Goal: Information Seeking & Learning: Learn about a topic

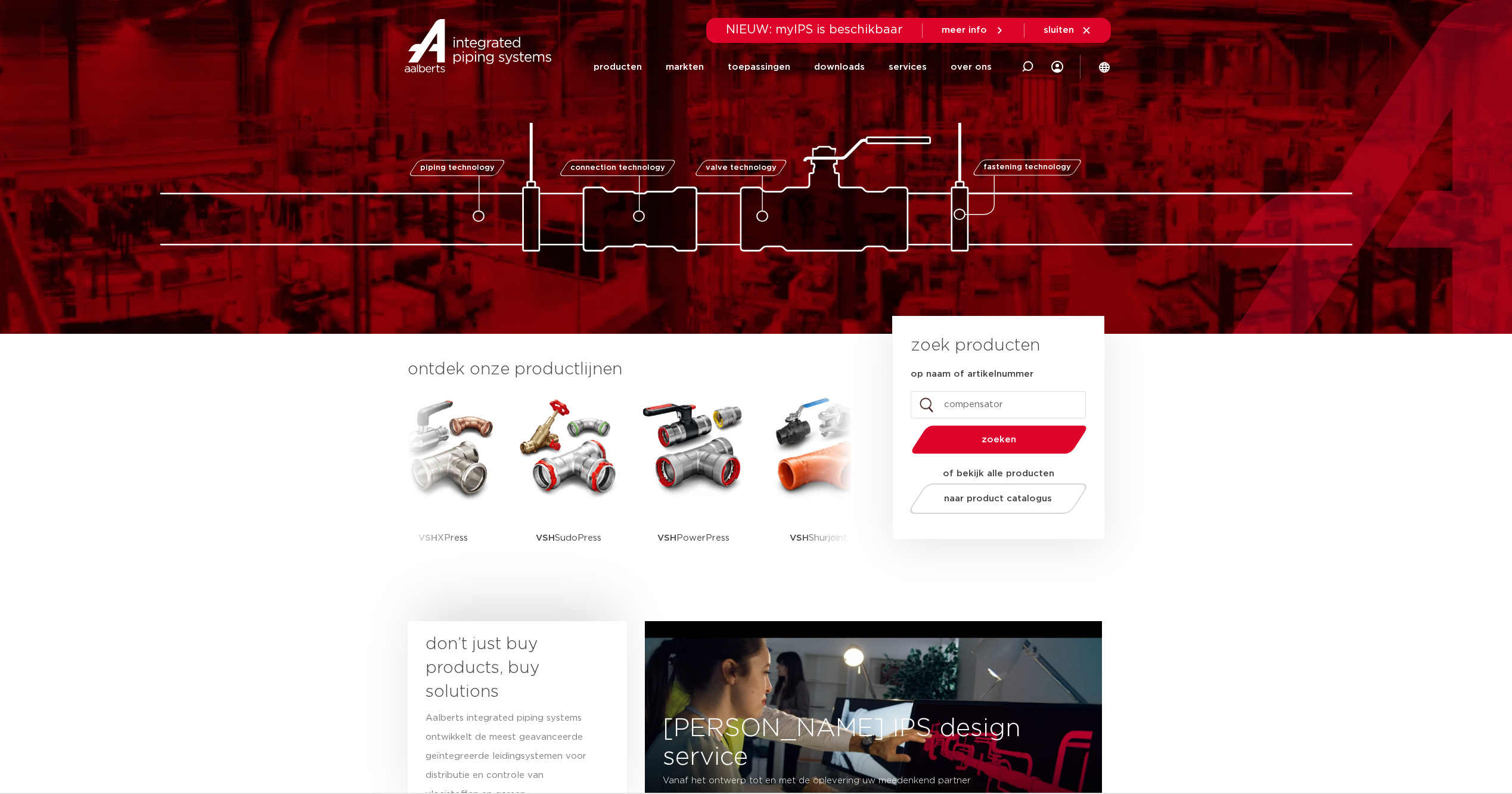
type input "compensator"
click at [906, 424] on button "zoeken" at bounding box center [998, 440] width 184 height 31
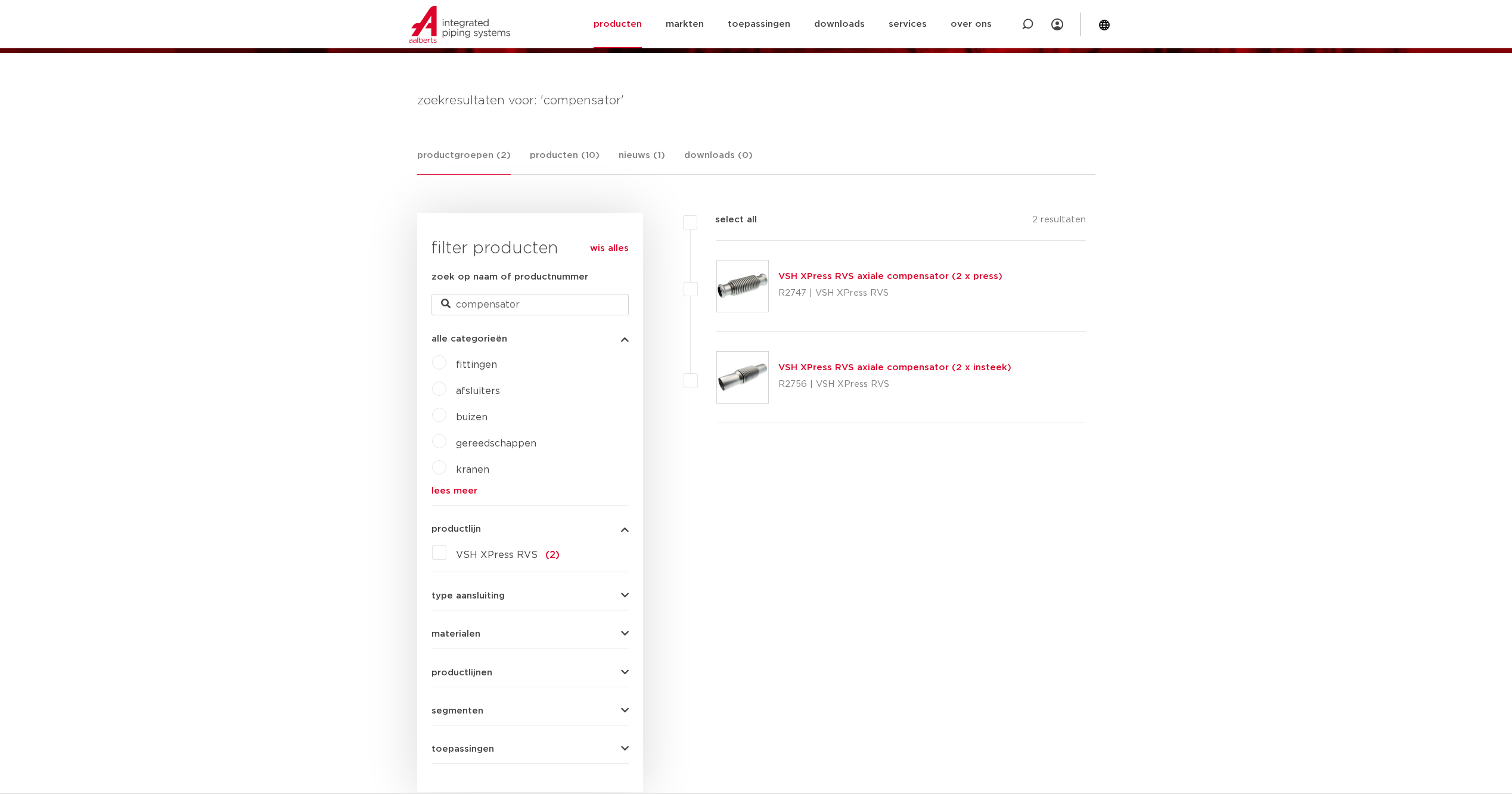
click at [918, 276] on link "VSH XPress RVS axiale compensator (2 x press)" at bounding box center [890, 276] width 224 height 9
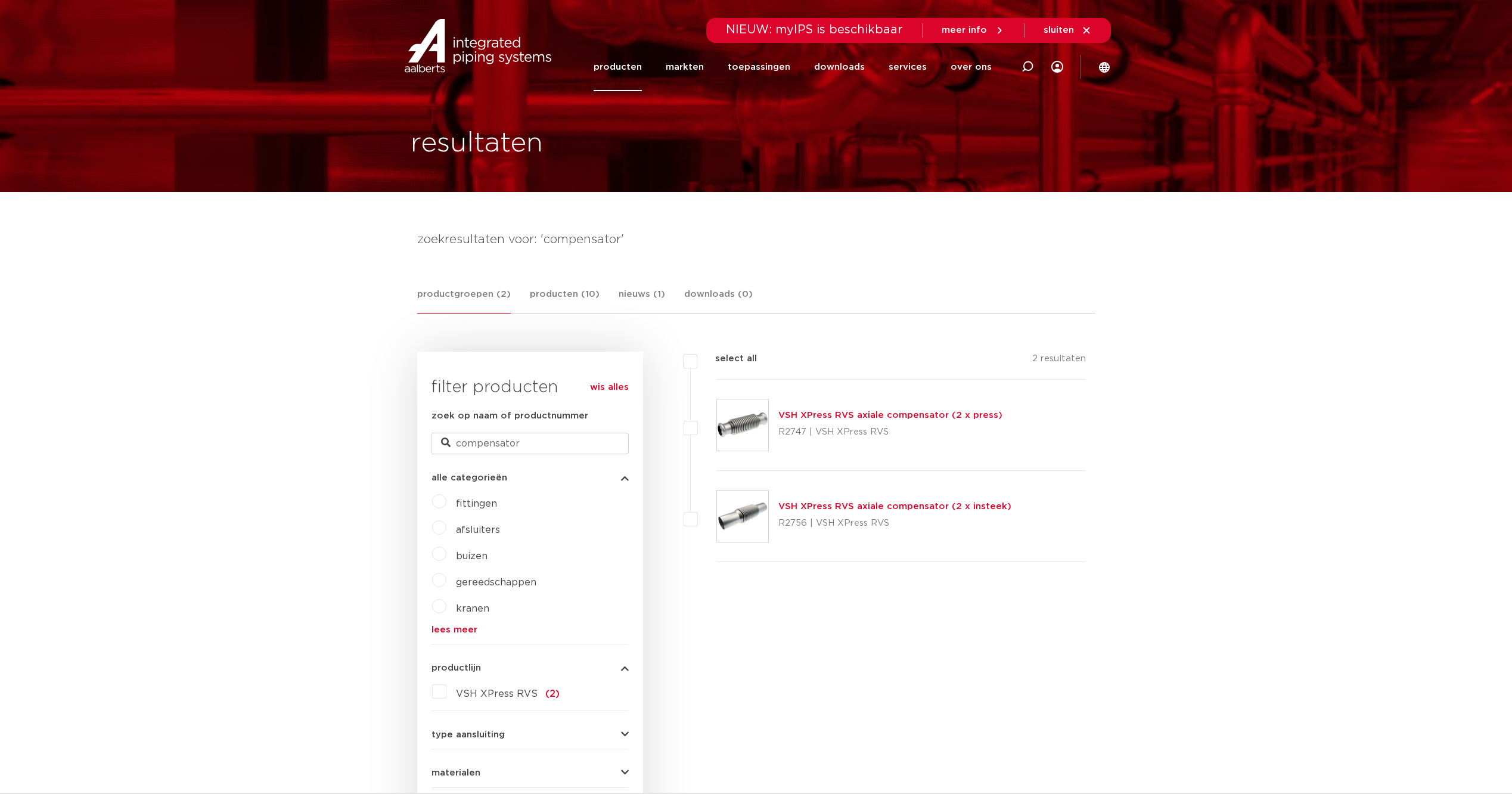
scroll to position [278, 0]
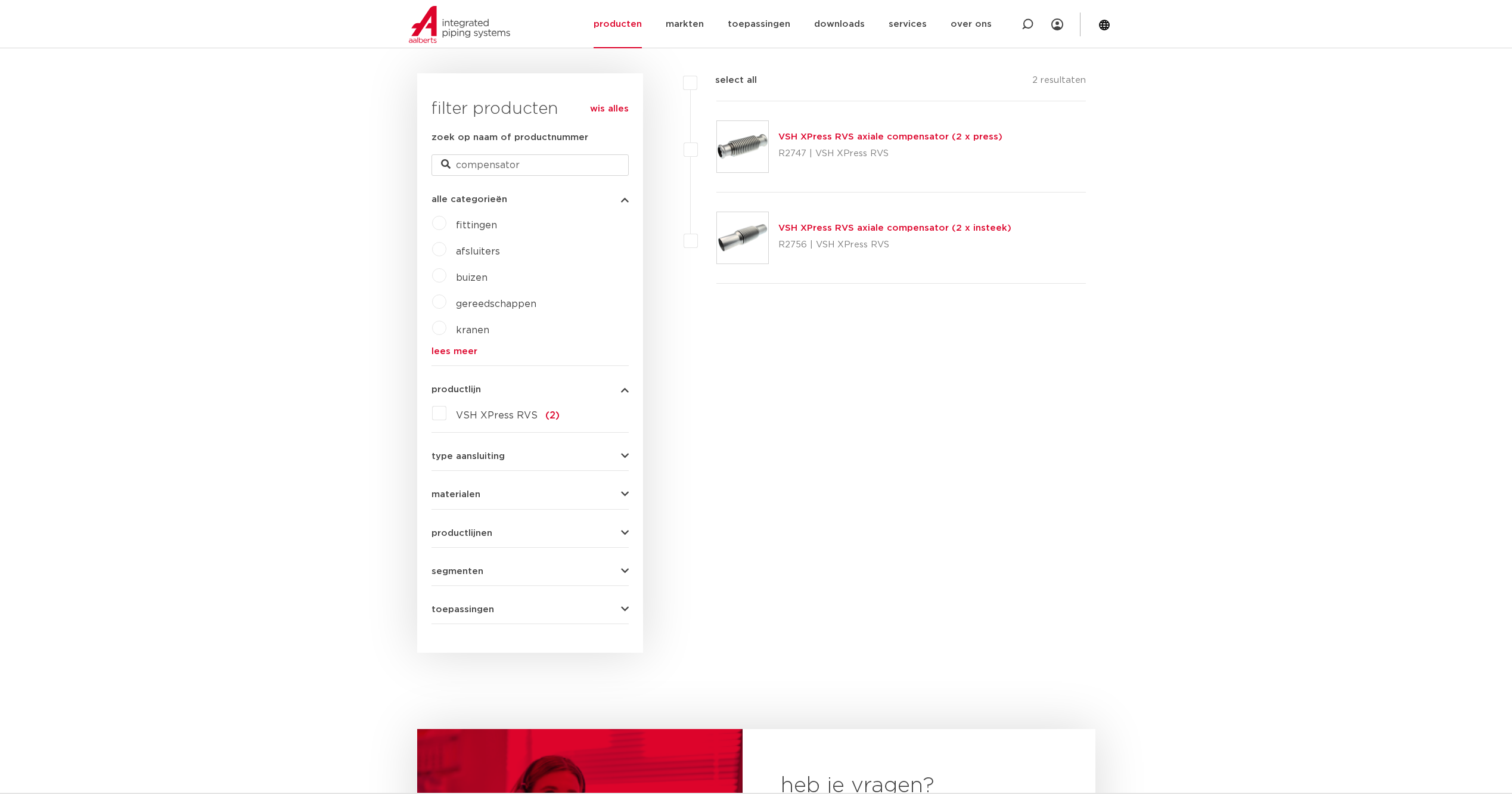
click at [508, 450] on div "type aansluiting press (1) buiseind (1)" at bounding box center [530, 451] width 197 height 19
click at [508, 462] on form "zoek op naam of productnummer compensator alle categorieën fittingen afsluiters…" at bounding box center [530, 377] width 197 height 493
click at [508, 457] on button "type aansluiting" at bounding box center [530, 456] width 197 height 9
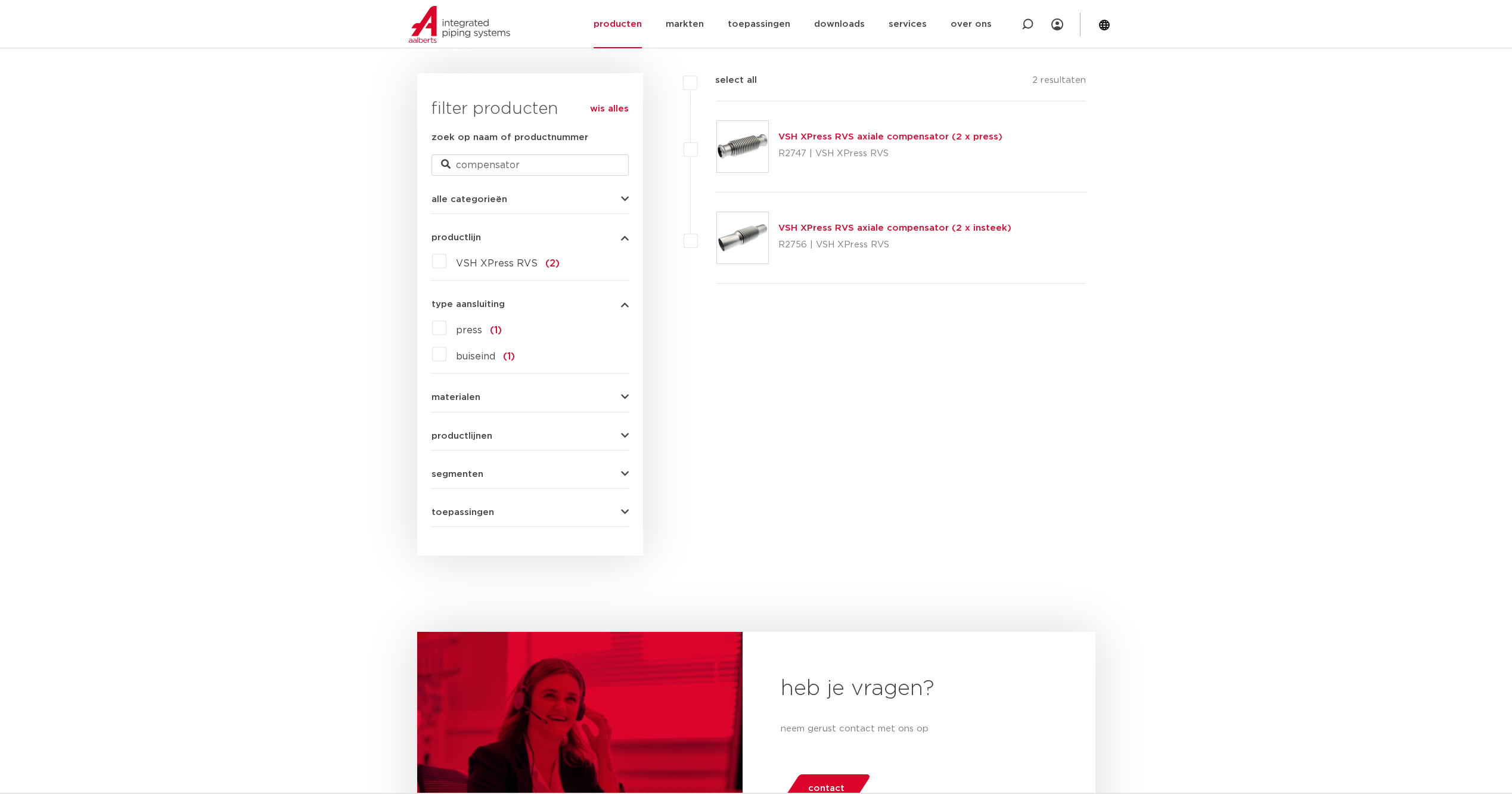
click at [611, 112] on link "wis alles" at bounding box center [610, 109] width 39 height 15
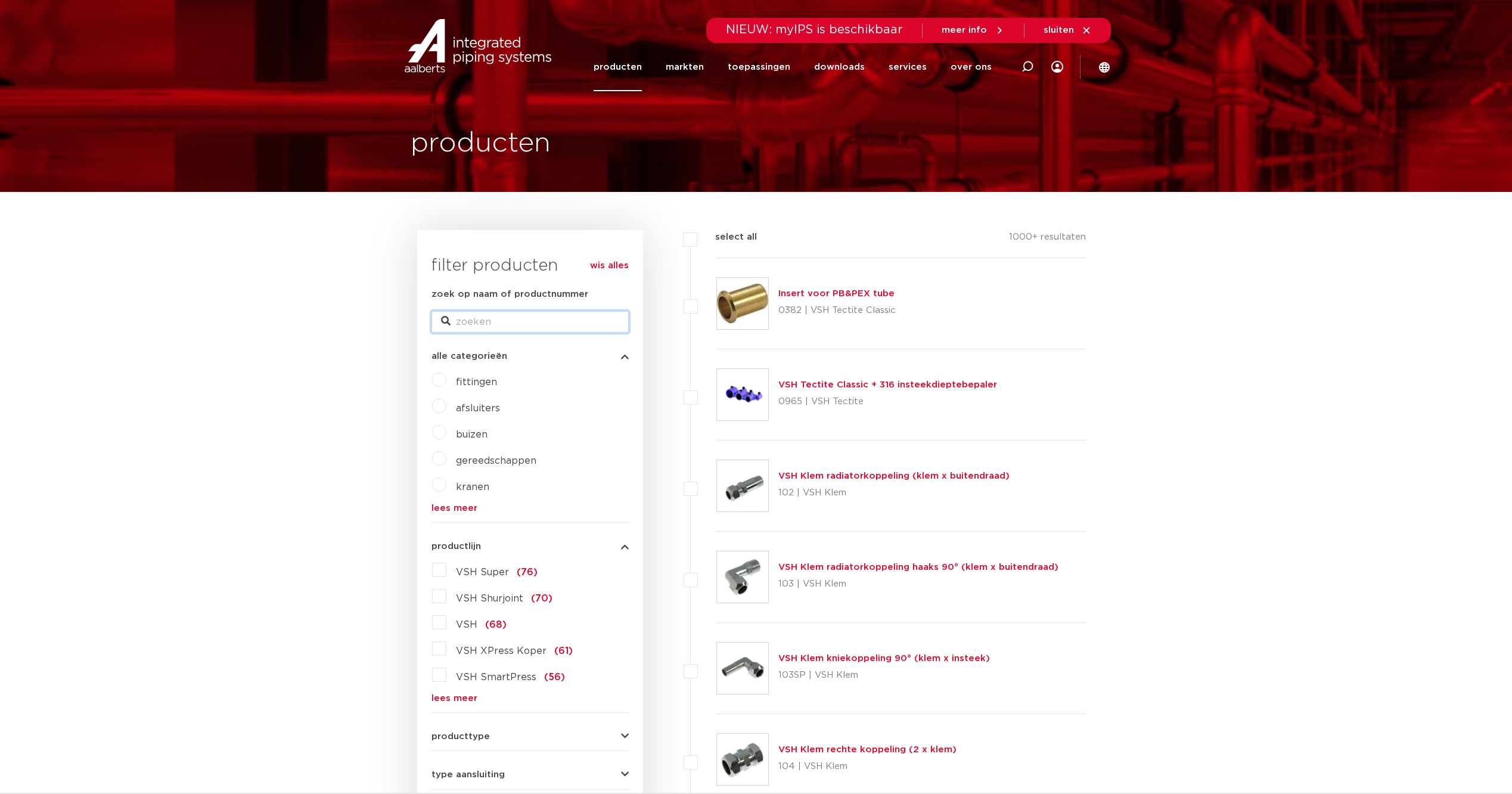
click at [502, 323] on input "zoek op naam of productnummer" at bounding box center [530, 321] width 197 height 22
type input "SPS"
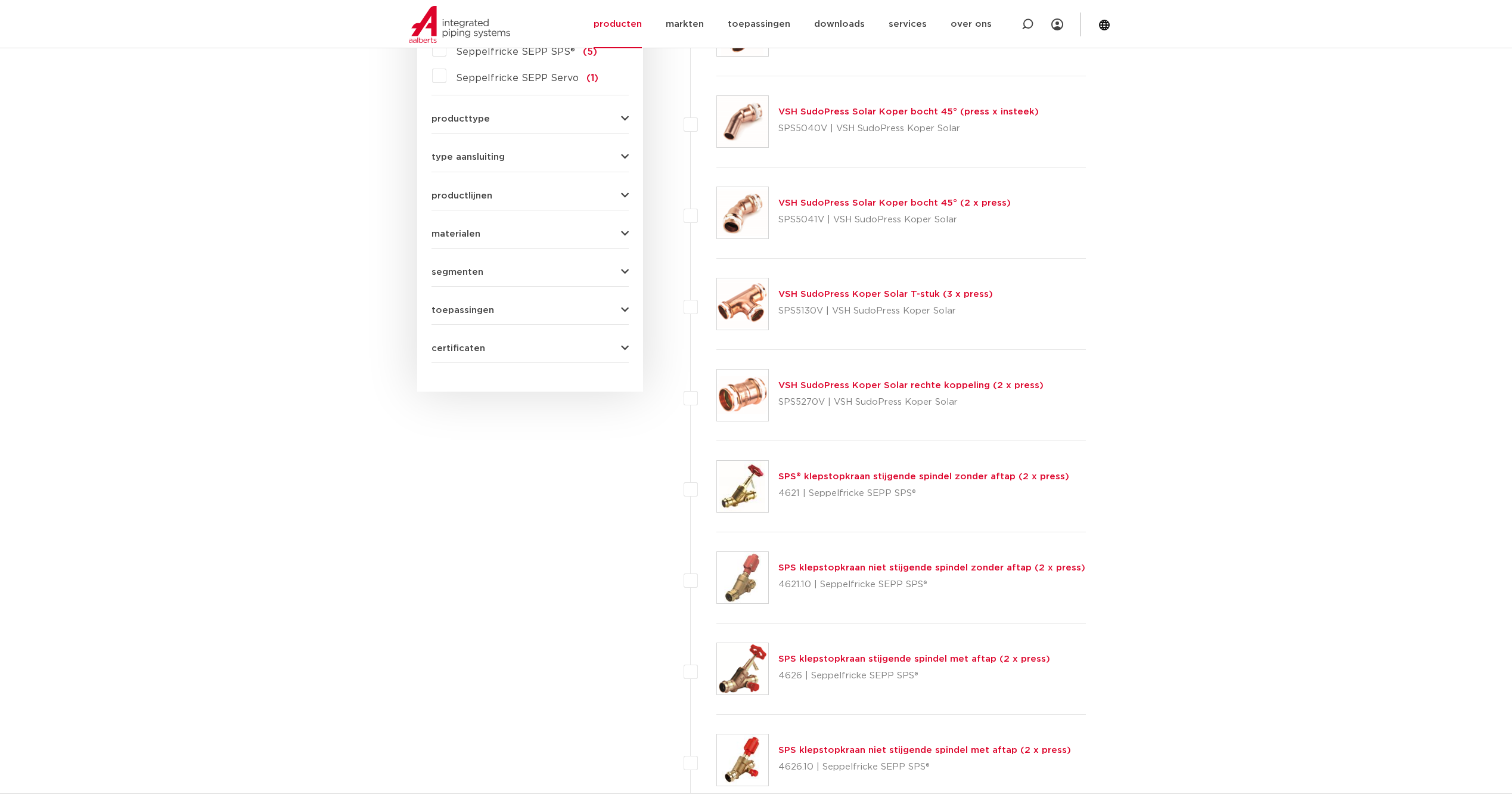
scroll to position [695, 0]
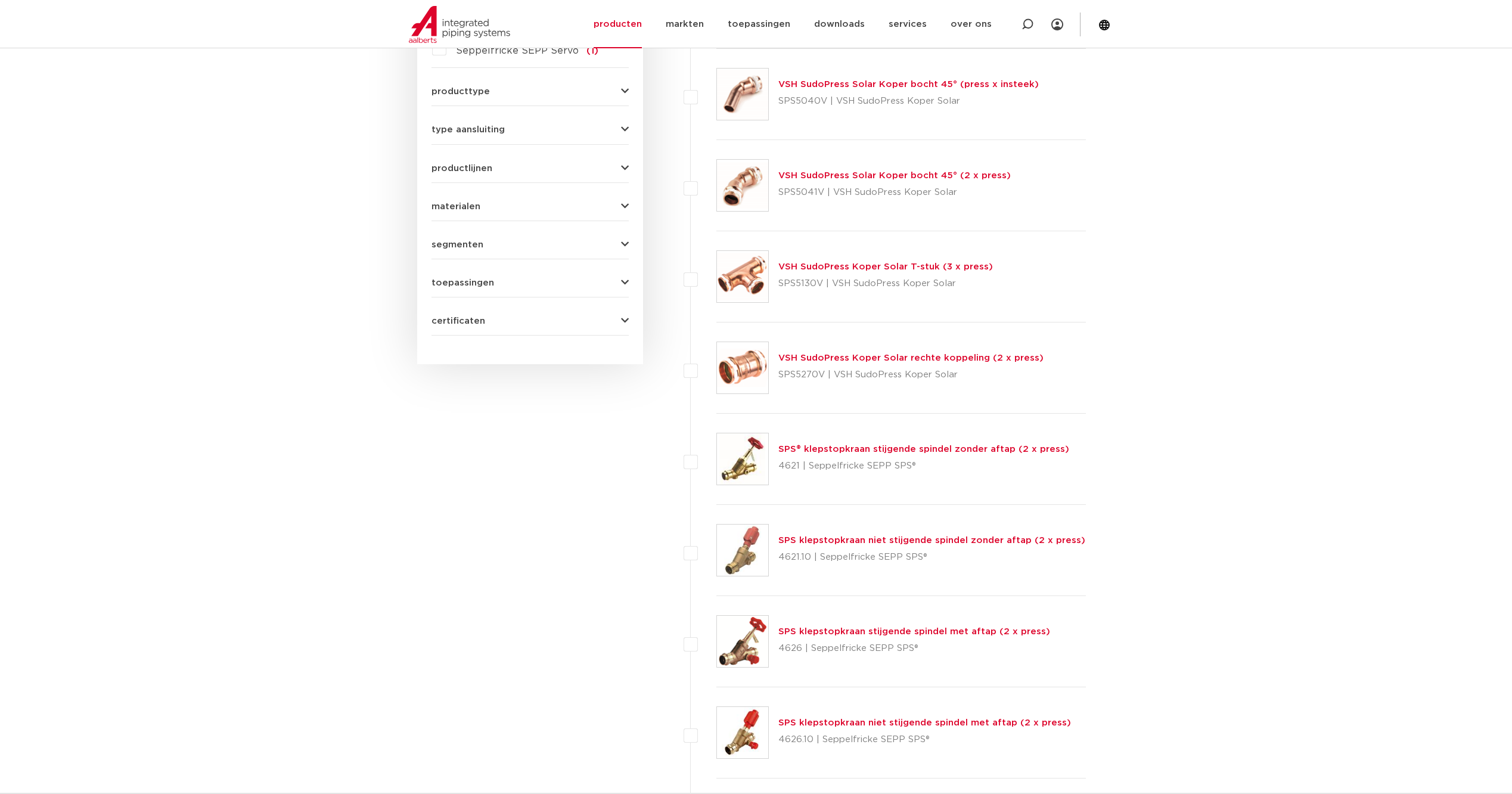
click at [922, 449] on link "SPS® klepstopkraan stijgende spindel zonder aftap (2 x press)" at bounding box center [924, 449] width 291 height 9
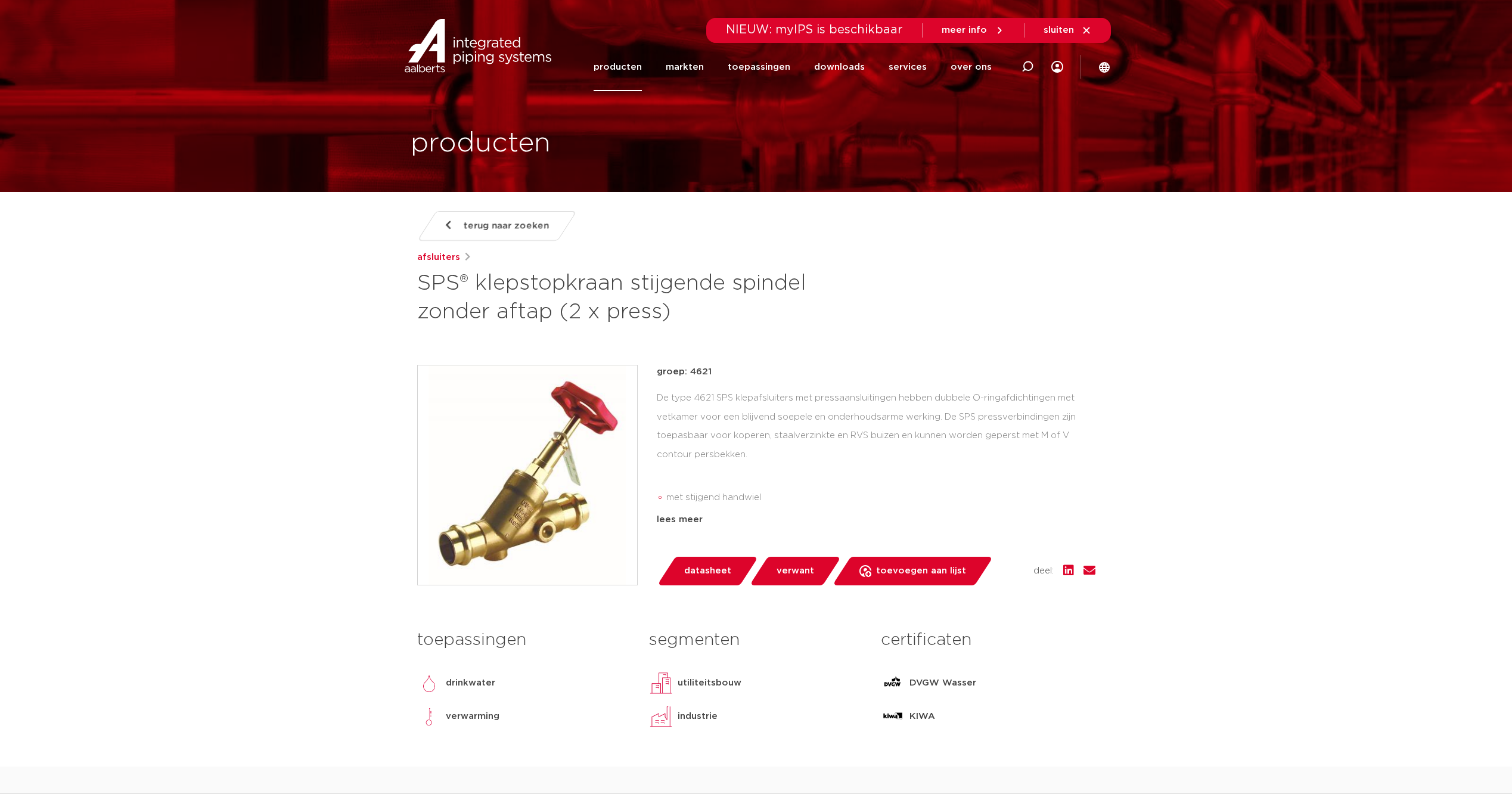
scroll to position [417, 0]
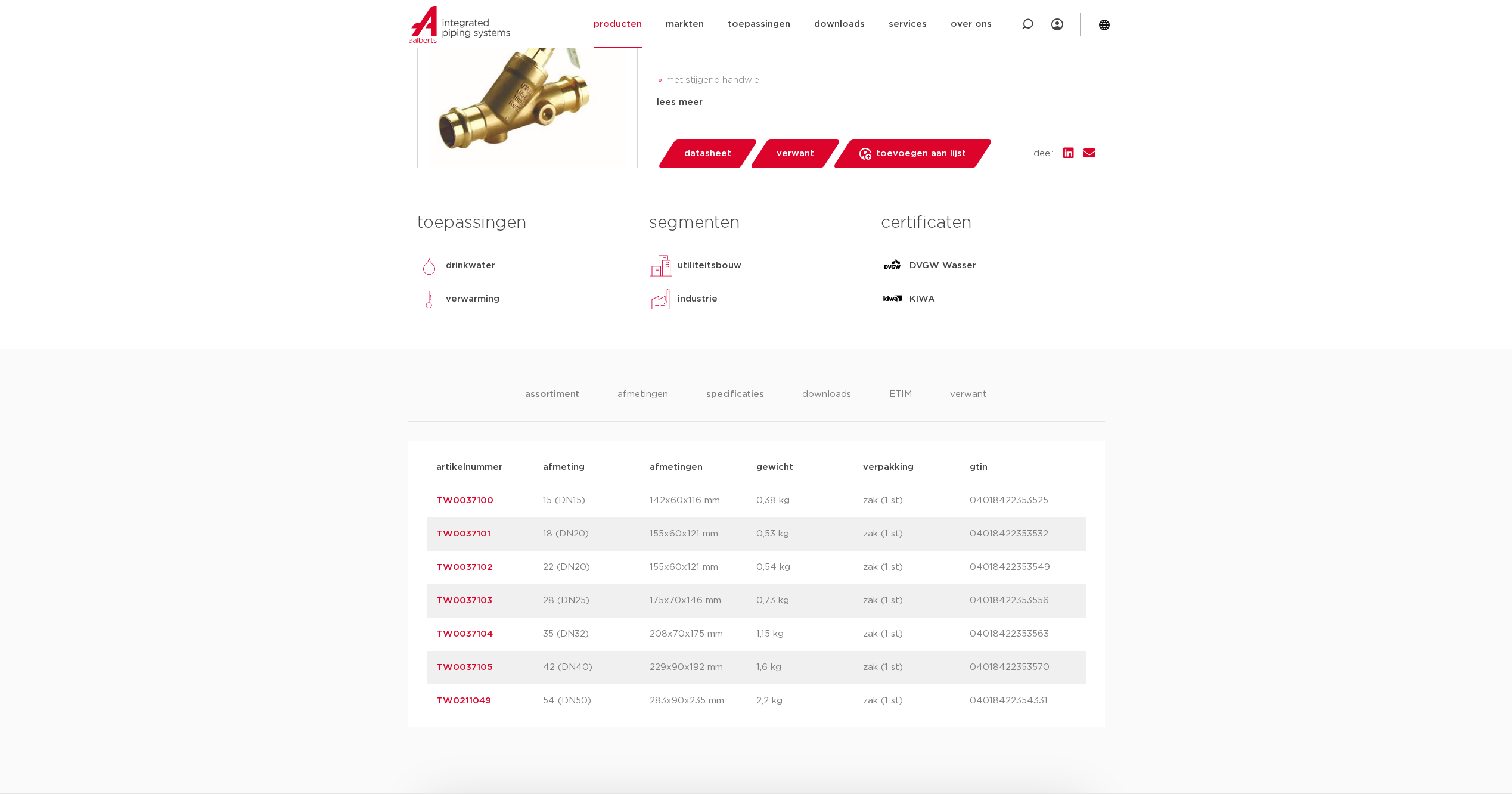
click at [751, 391] on li "specificaties" at bounding box center [735, 404] width 57 height 34
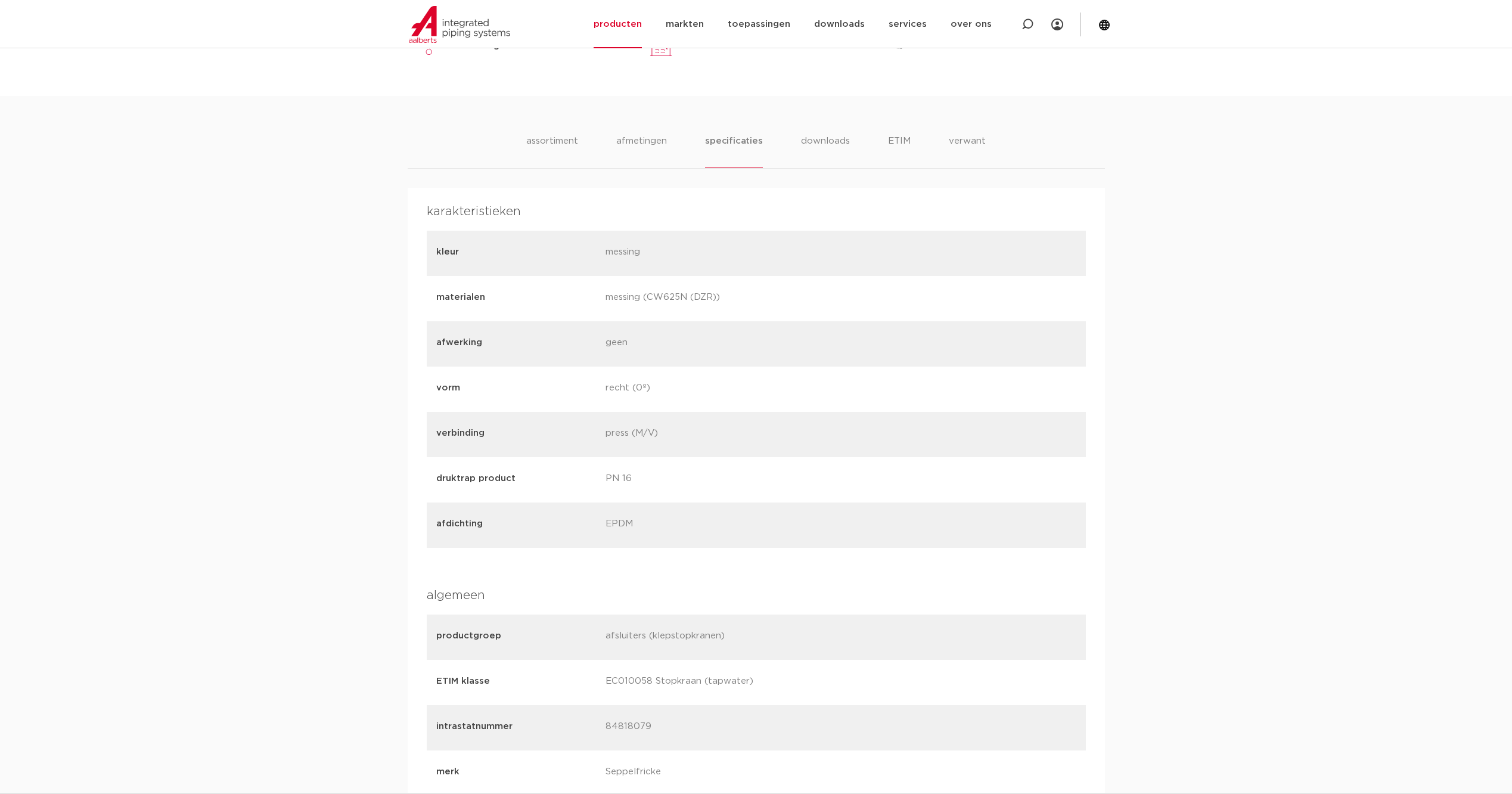
scroll to position [695, 0]
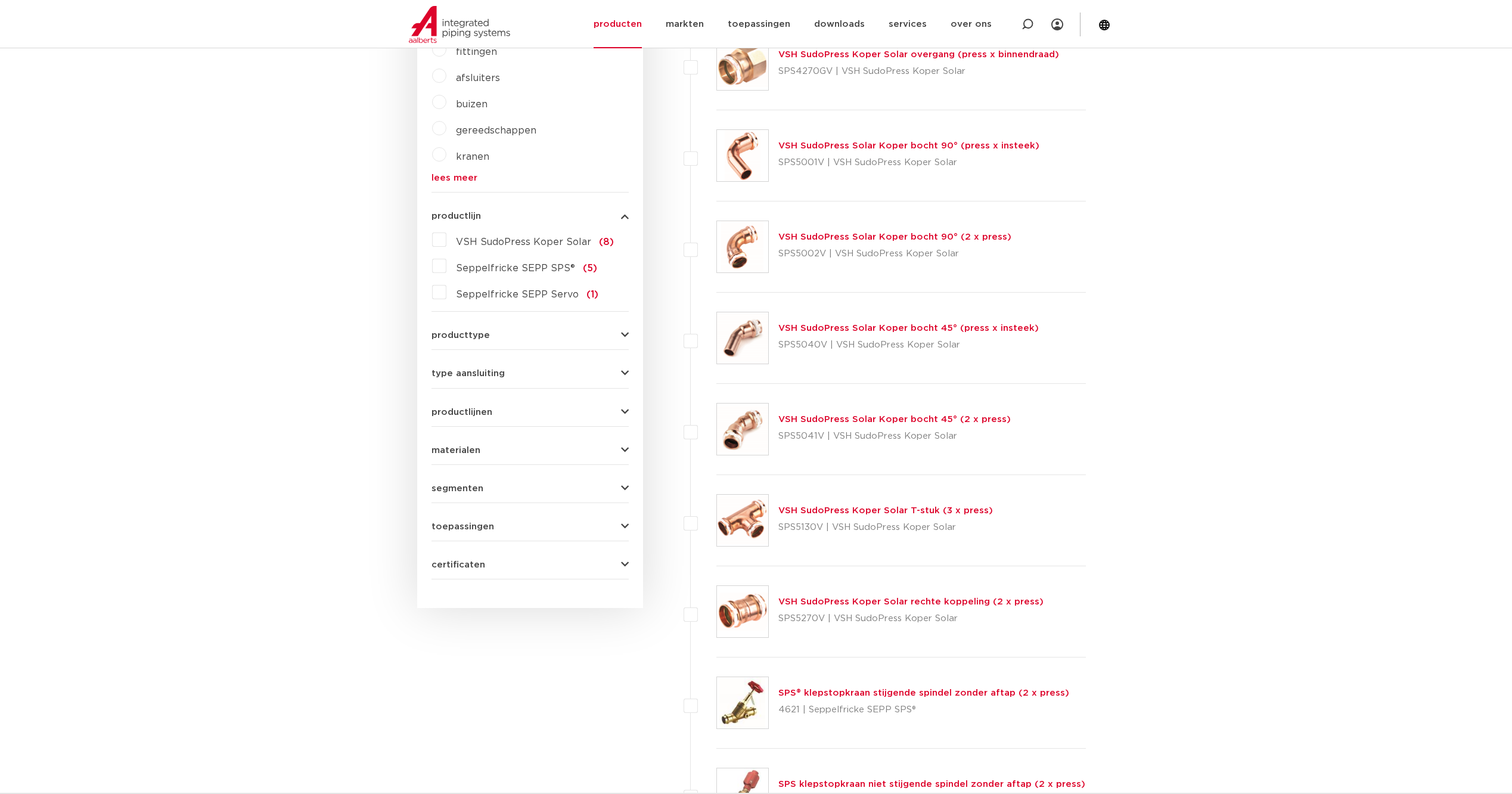
scroll to position [278, 0]
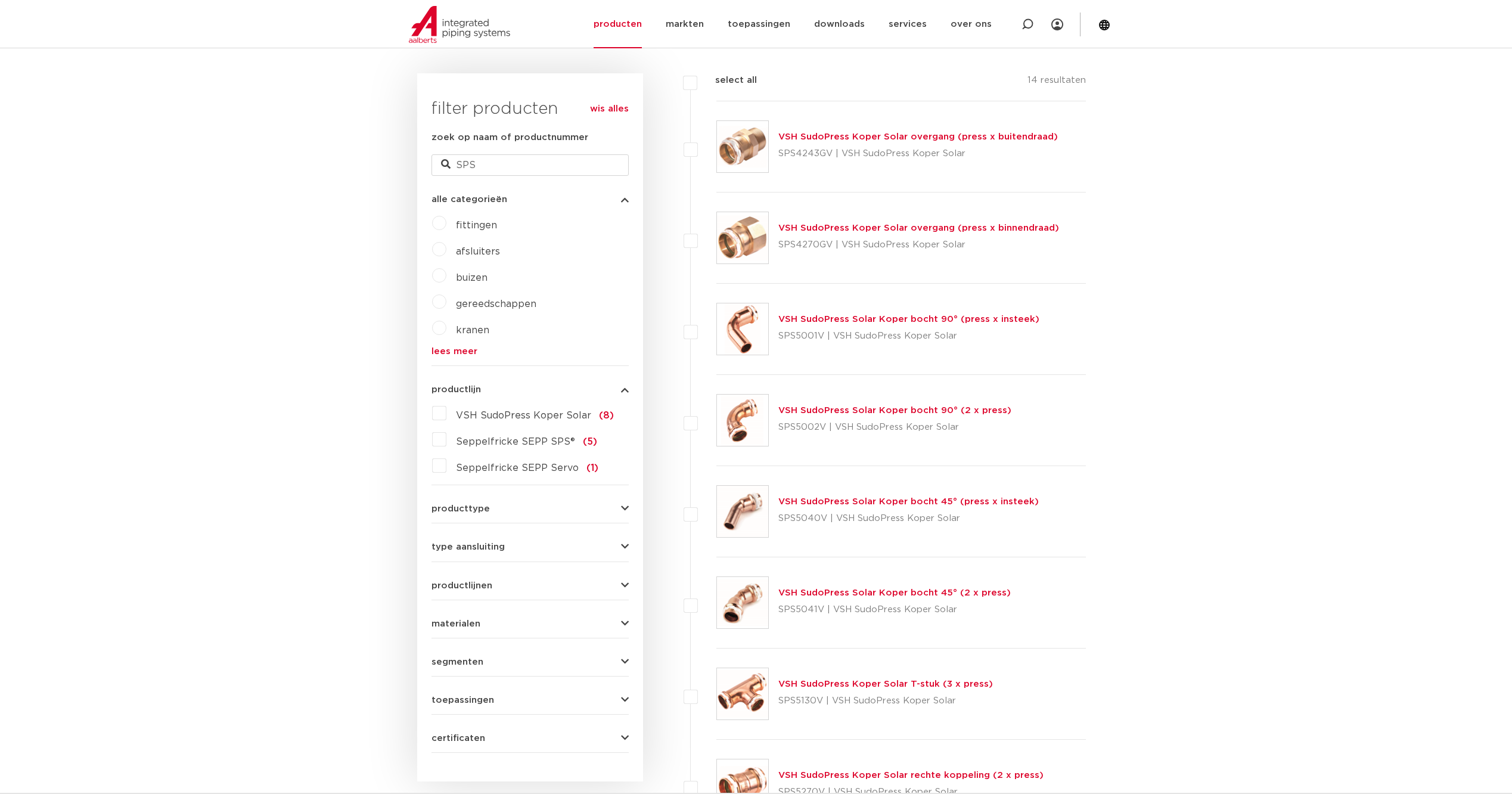
click at [527, 625] on button "materialen" at bounding box center [530, 624] width 197 height 9
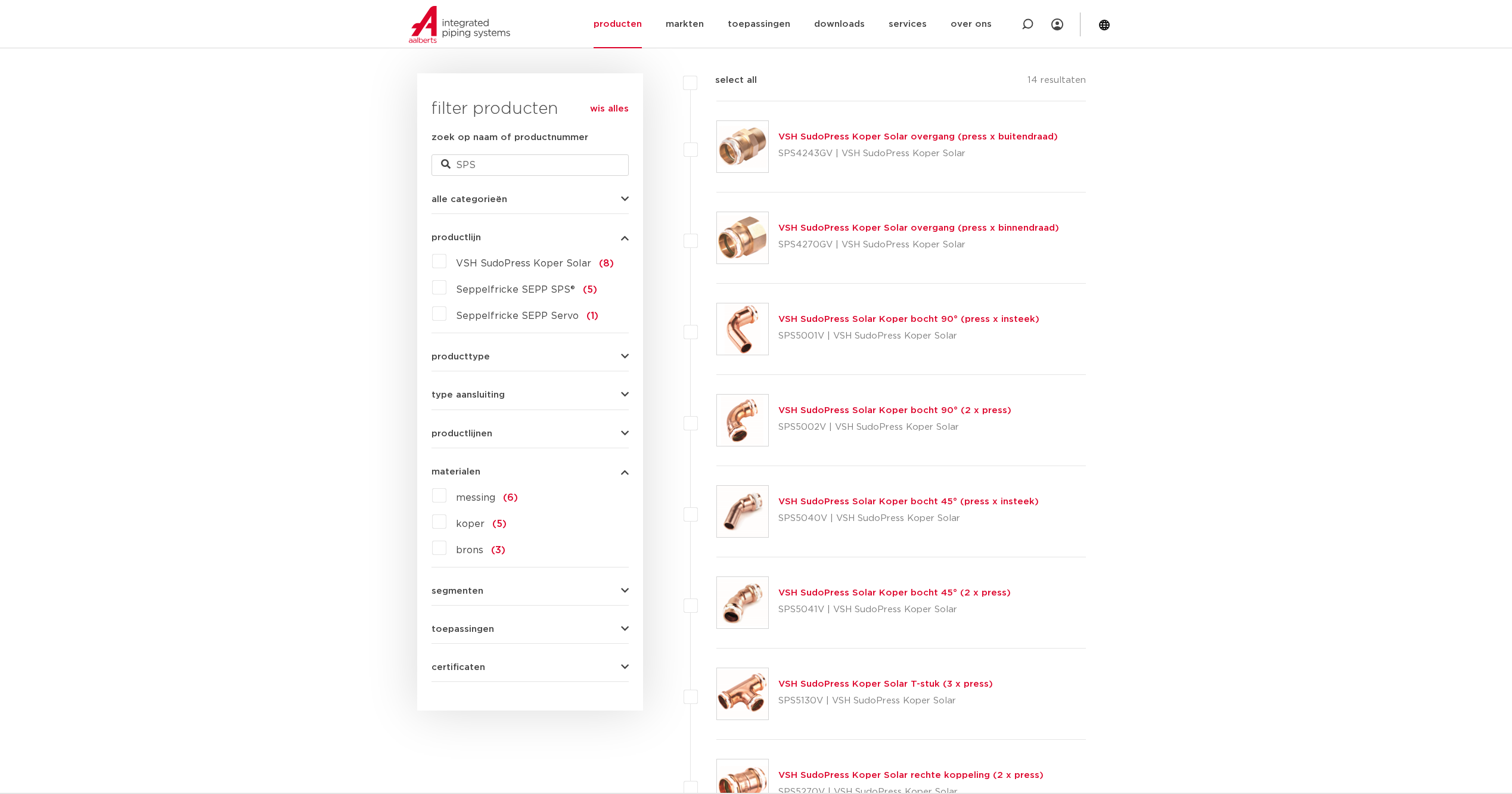
click at [446, 550] on label "brons (3)" at bounding box center [475, 547] width 59 height 19
click at [0, 0] on input "brons (3)" at bounding box center [0, 0] width 0 height 0
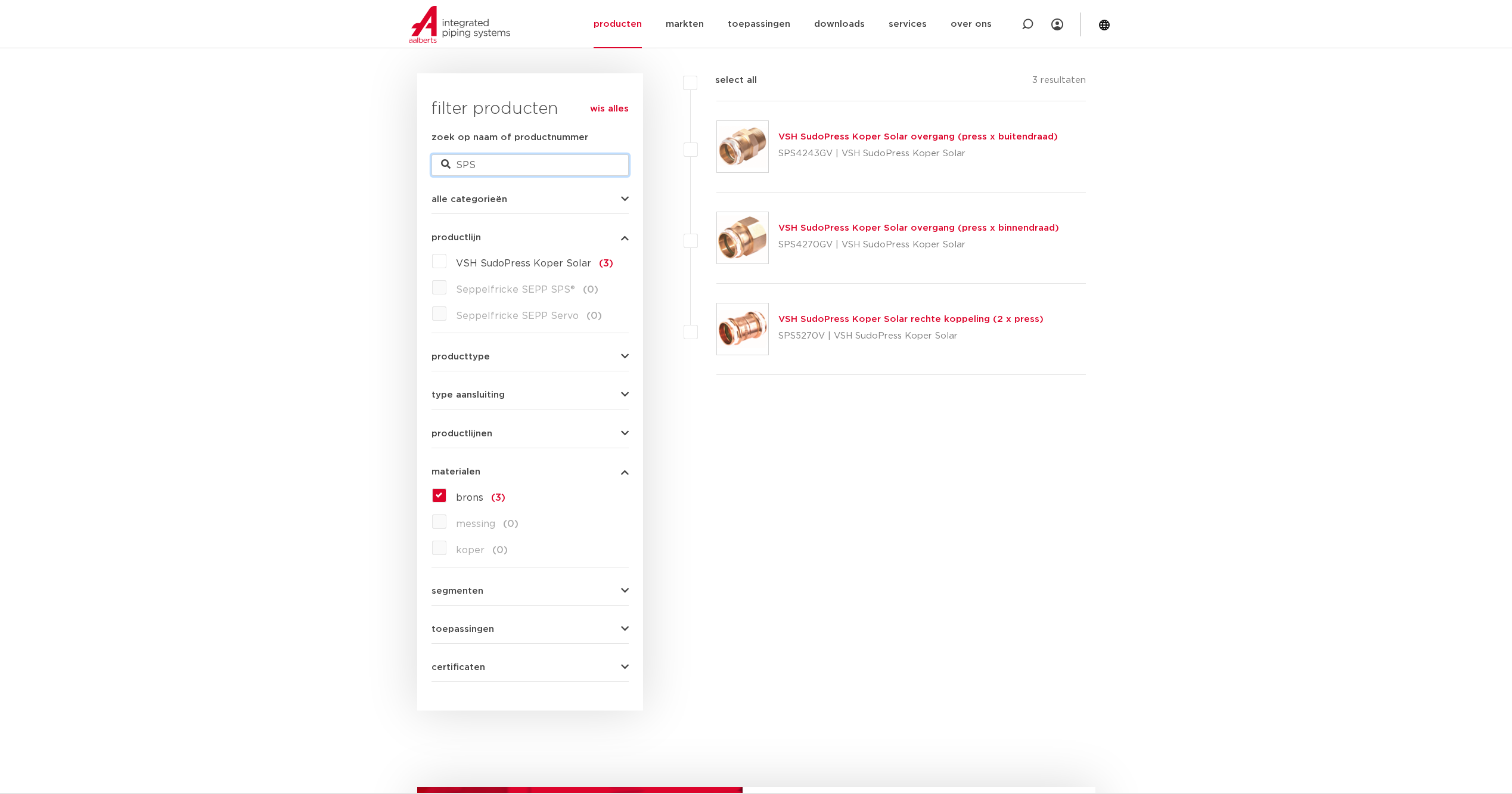
drag, startPoint x: 499, startPoint y: 165, endPoint x: 421, endPoint y: 173, distance: 78.4
click at [421, 173] on div "wis alles filter producten zoek op naam of productnummer SPS alle categorieën f…" at bounding box center [530, 391] width 226 height 637
click at [612, 110] on link "wis alles" at bounding box center [610, 109] width 39 height 15
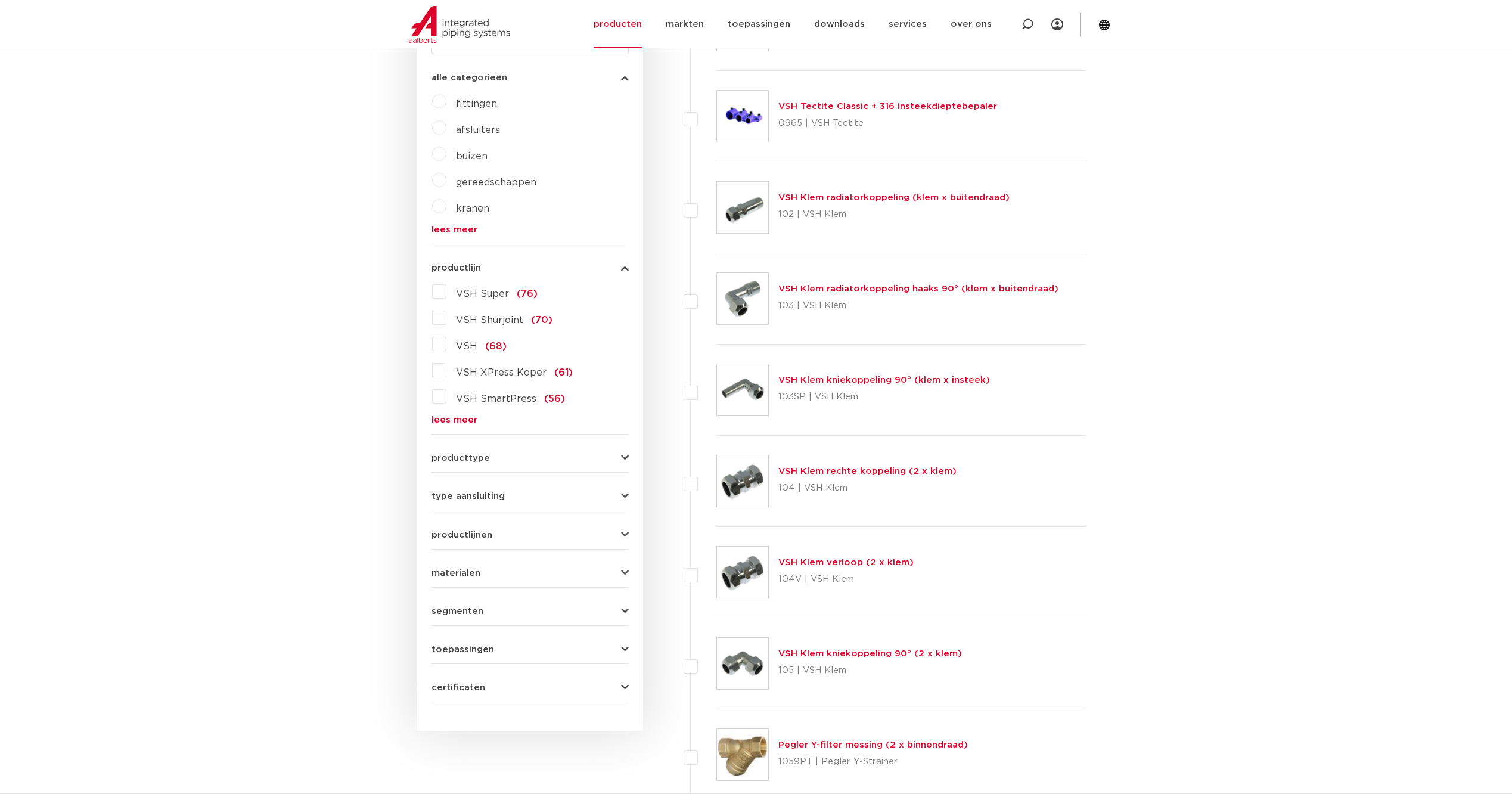
drag, startPoint x: 540, startPoint y: 571, endPoint x: 533, endPoint y: 575, distance: 8.1
click at [537, 571] on button "materialen" at bounding box center [530, 573] width 197 height 9
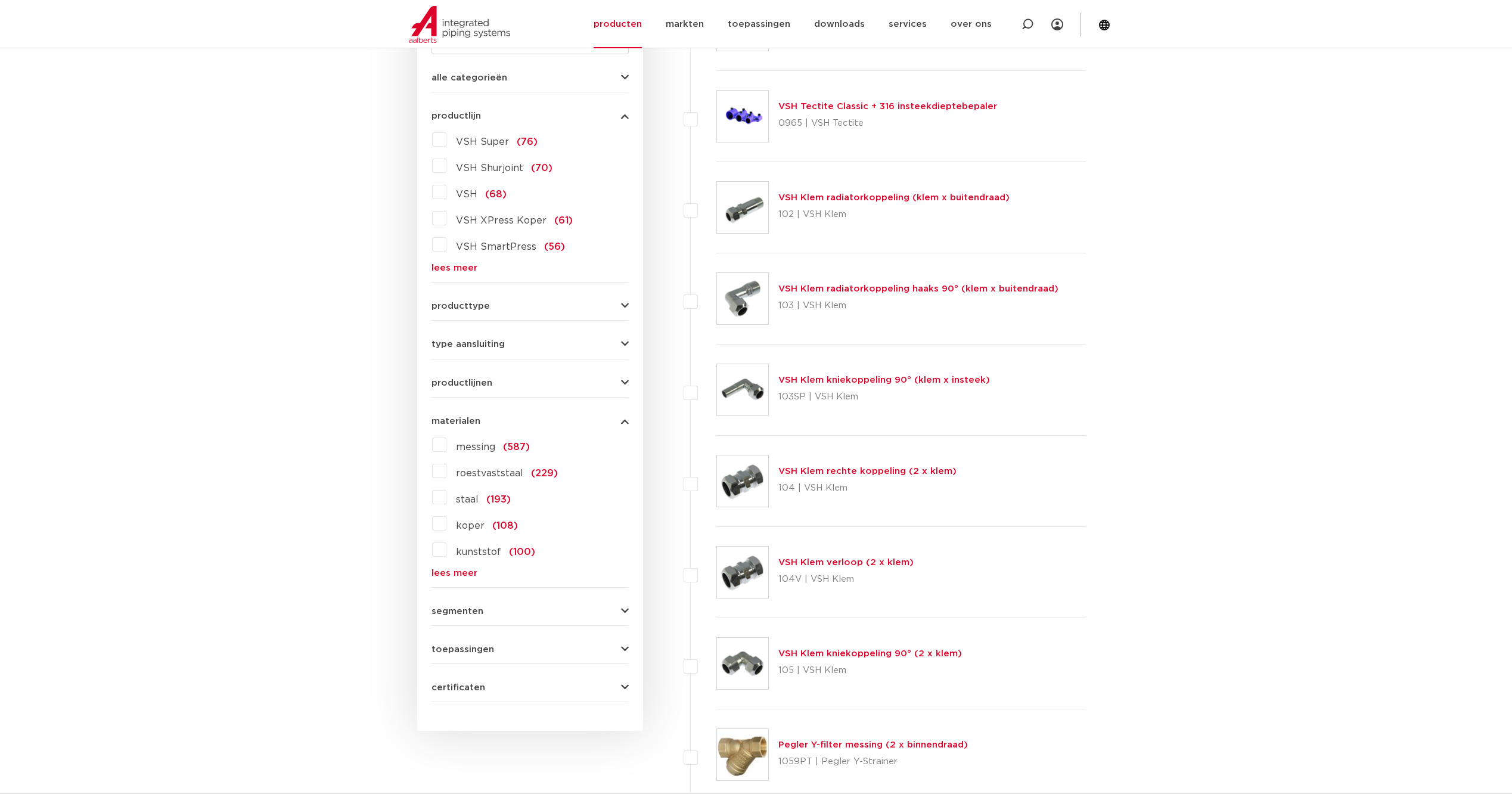
click at [446, 572] on link "lees meer" at bounding box center [530, 573] width 197 height 9
click at [446, 576] on label "brons (91)" at bounding box center [478, 575] width 63 height 19
click at [0, 0] on input "brons (91)" at bounding box center [0, 0] width 0 height 0
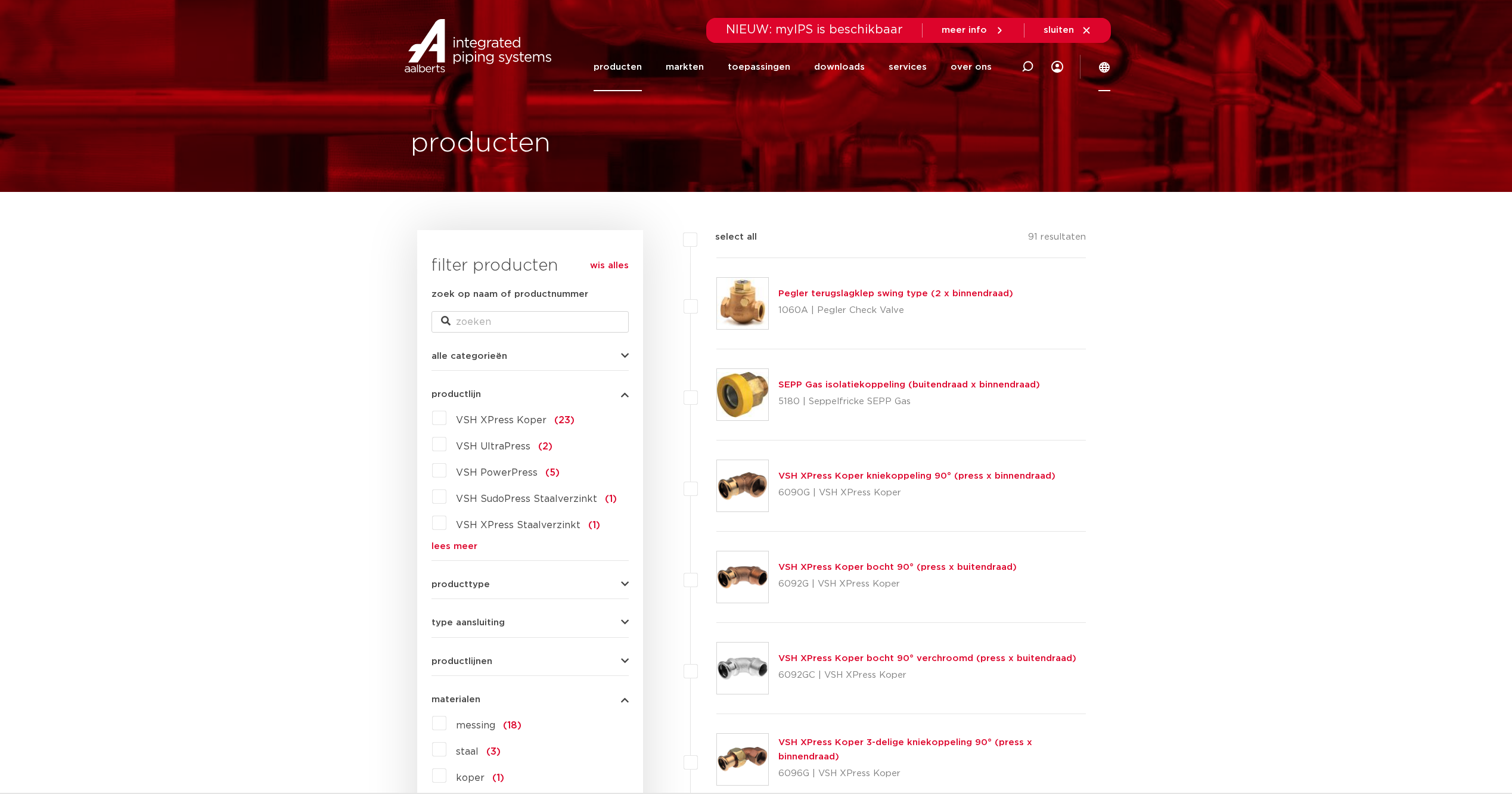
click at [1109, 68] on icon at bounding box center [1104, 67] width 10 height 10
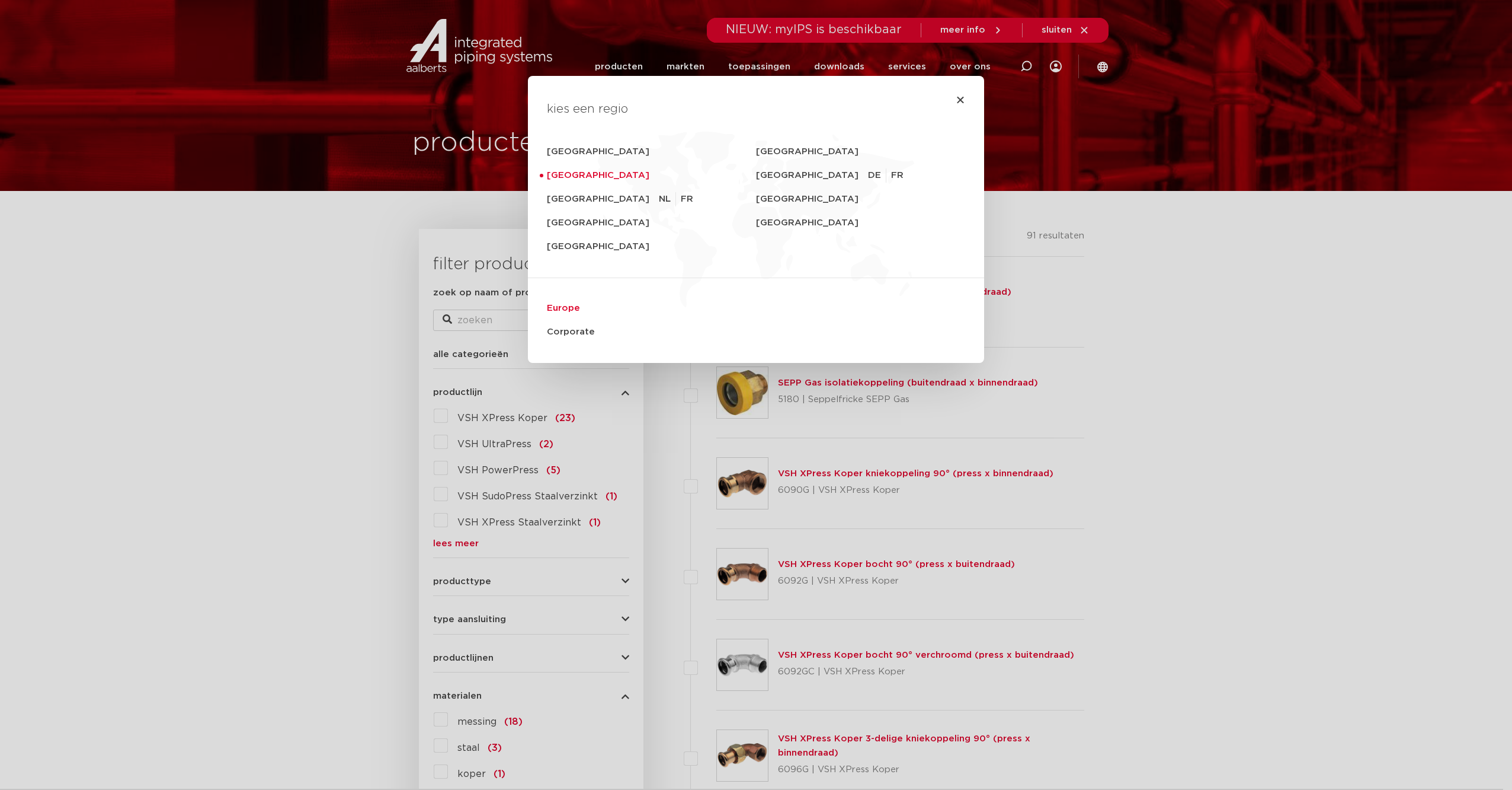
click at [567, 307] on link "Europe" at bounding box center [756, 308] width 419 height 24
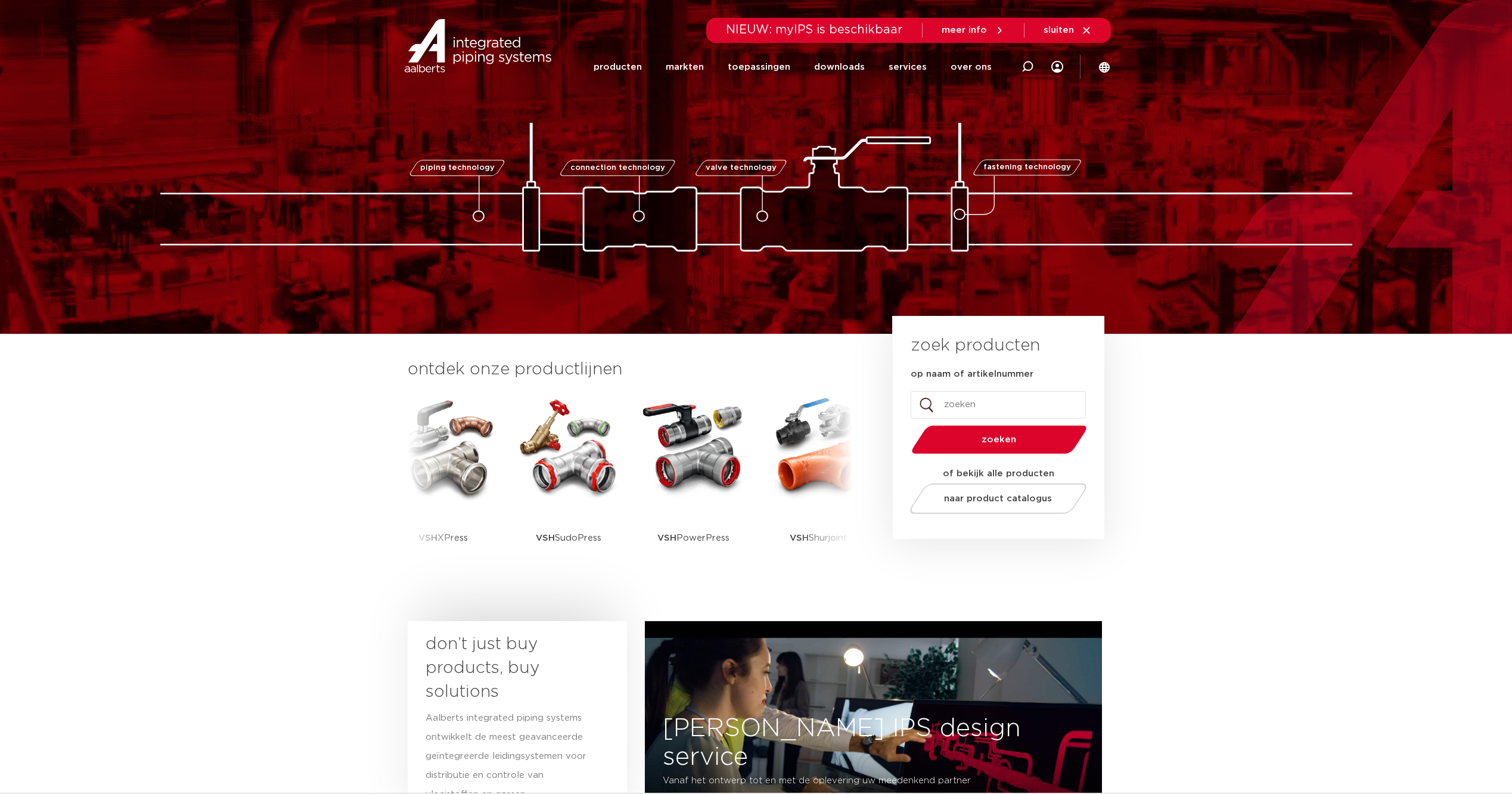
click at [1031, 70] on icon at bounding box center [1027, 66] width 12 height 12
type input "SPS"
click button "Zoeken" at bounding box center [0, 0] width 0 height 0
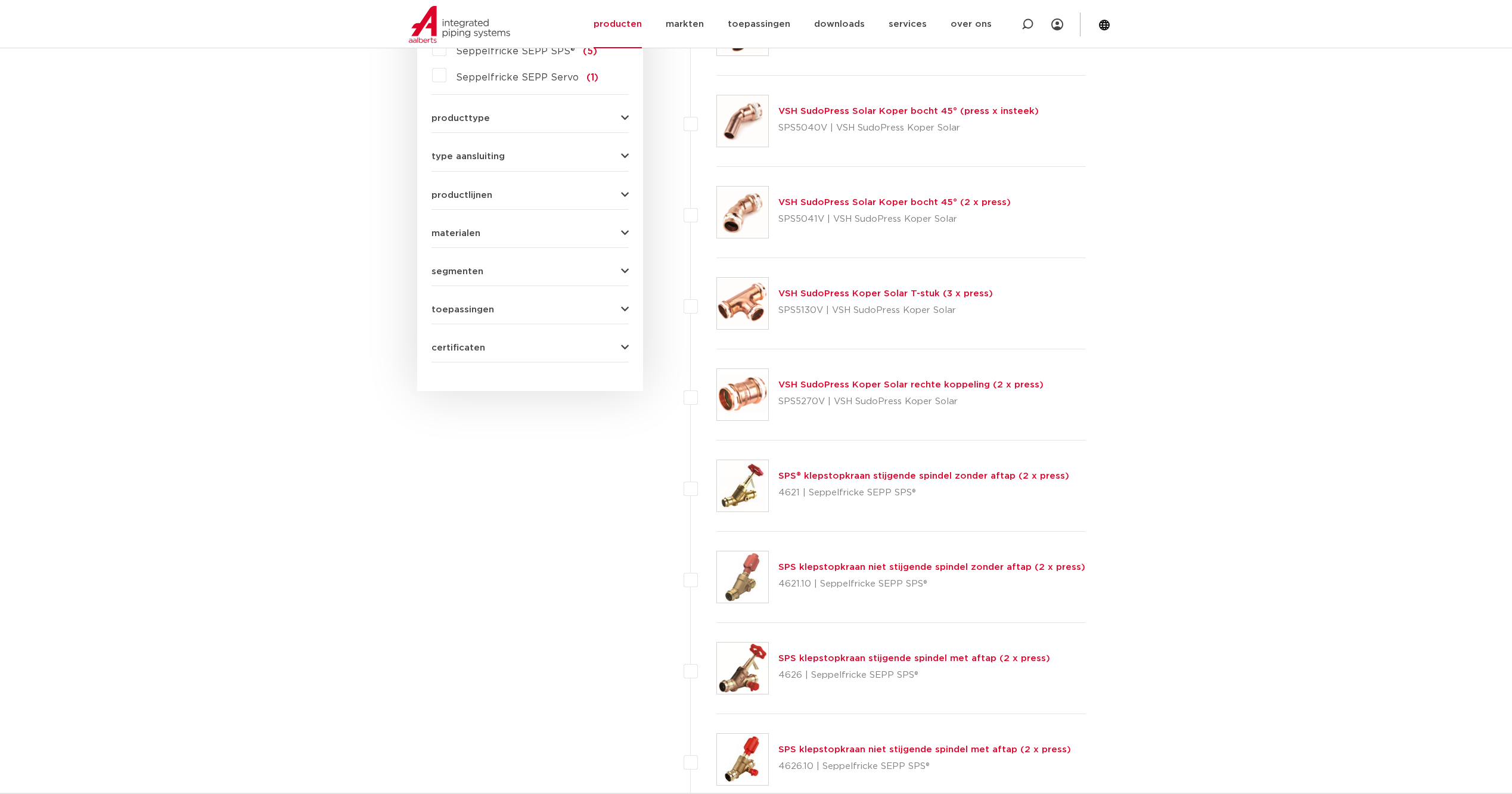
scroll to position [695, 0]
